Goal: Task Accomplishment & Management: Manage account settings

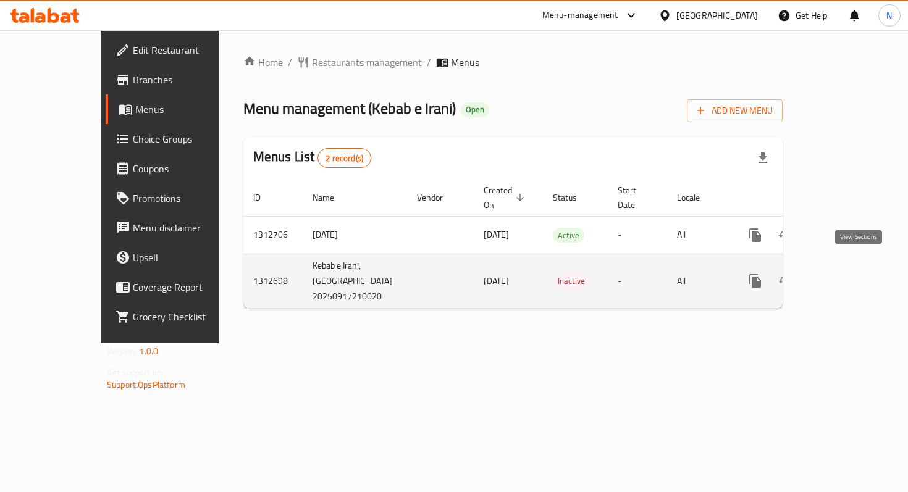
click at [852, 274] on icon "enhanced table" at bounding box center [844, 281] width 15 height 15
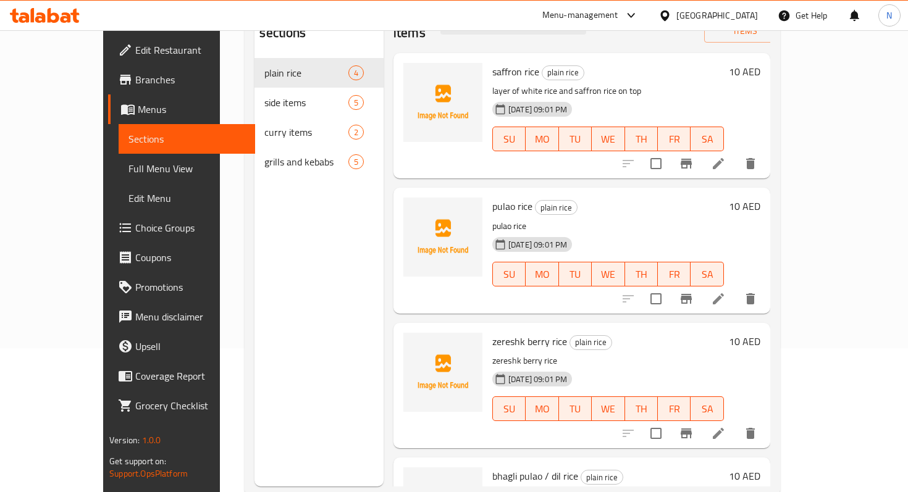
scroll to position [173, 0]
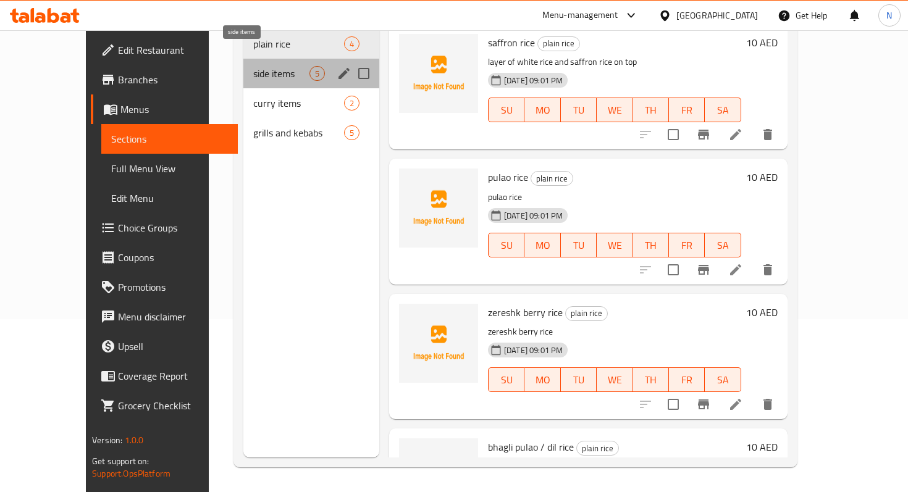
click at [253, 66] on span "side items" at bounding box center [281, 73] width 56 height 15
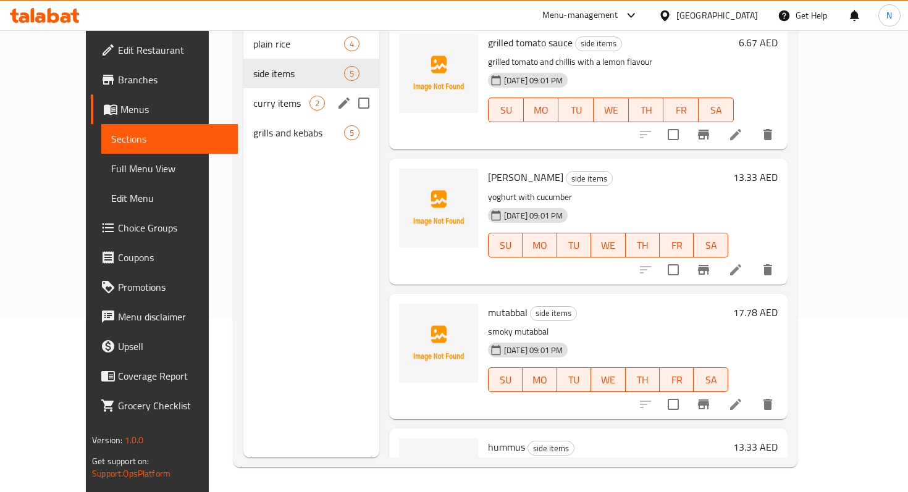
click at [253, 96] on span "curry items" at bounding box center [281, 103] width 56 height 15
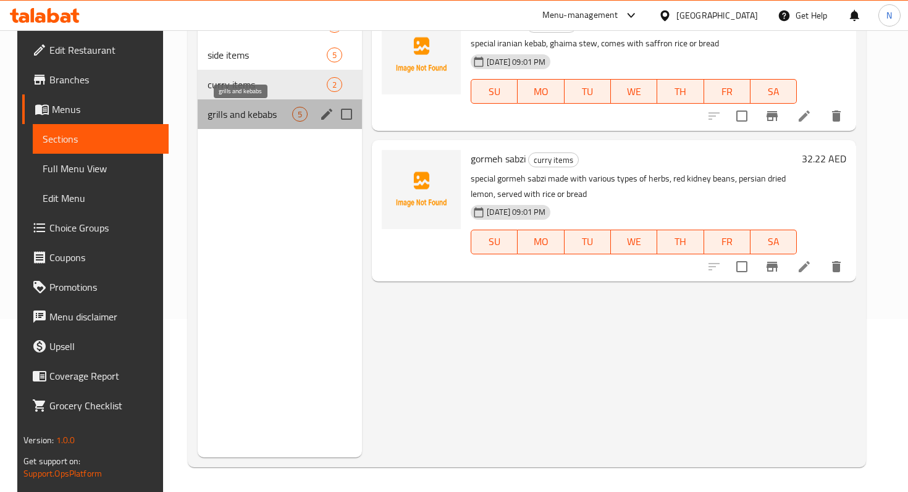
click at [242, 108] on span "grills and kebabs" at bounding box center [250, 114] width 85 height 15
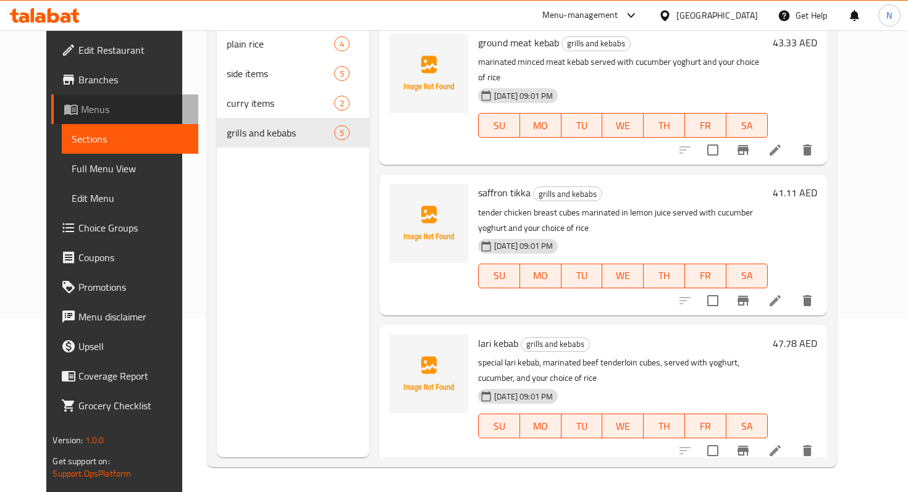
click at [81, 104] on span "Menus" at bounding box center [134, 109] width 107 height 15
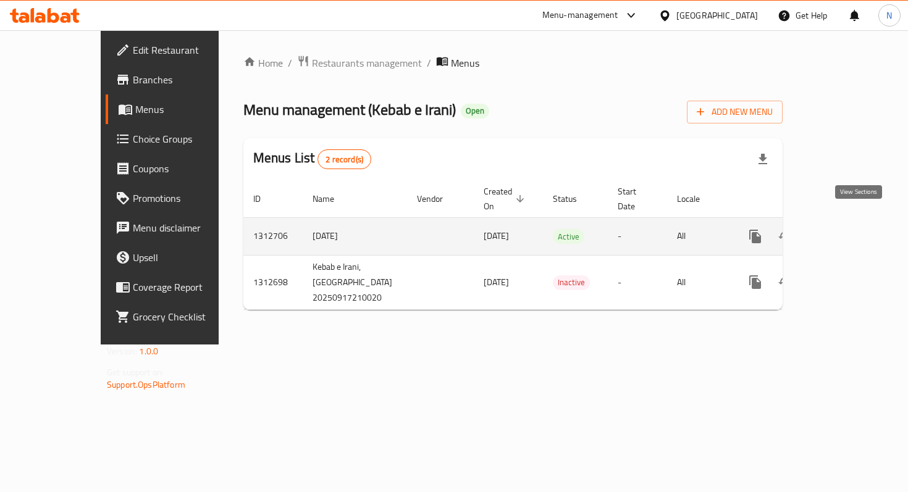
click at [852, 229] on icon "enhanced table" at bounding box center [844, 236] width 15 height 15
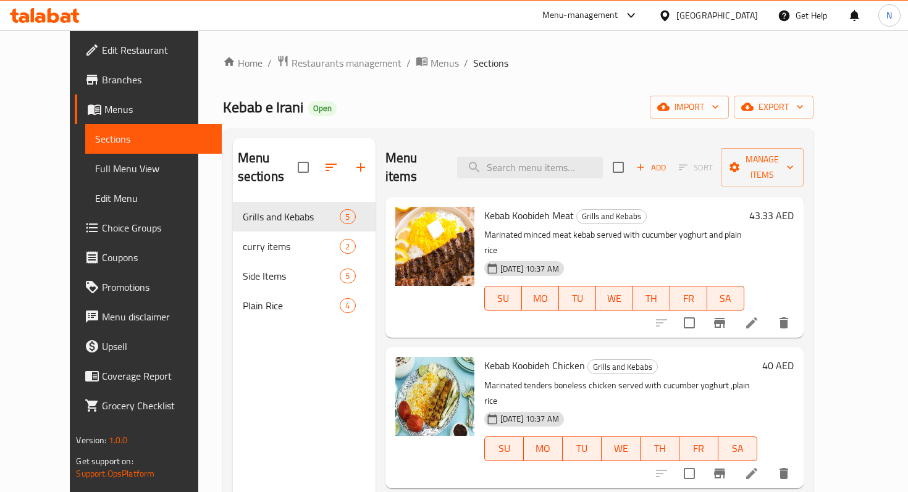
click at [53, 17] on icon at bounding box center [45, 15] width 70 height 15
